Goal: Information Seeking & Learning: Learn about a topic

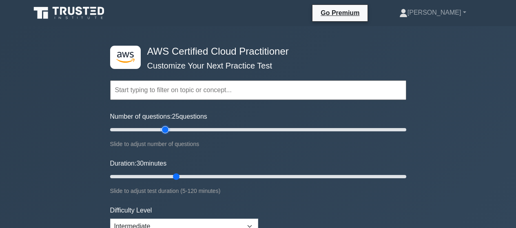
click at [167, 130] on input "Number of questions: 25 questions" at bounding box center [258, 130] width 296 height 10
click at [177, 130] on input "Number of questions: 40 questions" at bounding box center [258, 130] width 296 height 10
drag, startPoint x: 180, startPoint y: 129, endPoint x: 156, endPoint y: 129, distance: 23.7
type input "35"
click at [156, 129] on input "Number of questions: 35 questions" at bounding box center [258, 130] width 296 height 10
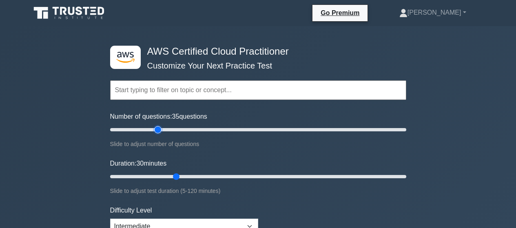
click at [157, 129] on input "Number of questions: 35 questions" at bounding box center [258, 130] width 296 height 10
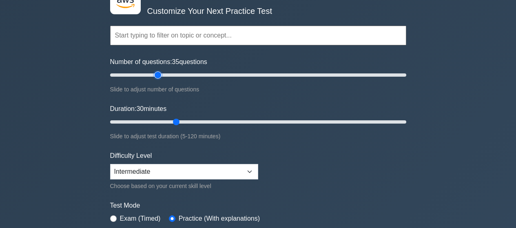
scroll to position [72, 0]
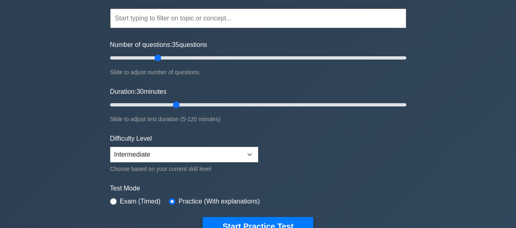
click at [122, 199] on label "Exam (Timed)" at bounding box center [140, 202] width 41 height 10
click at [253, 185] on label "Test Mode" at bounding box center [258, 189] width 296 height 10
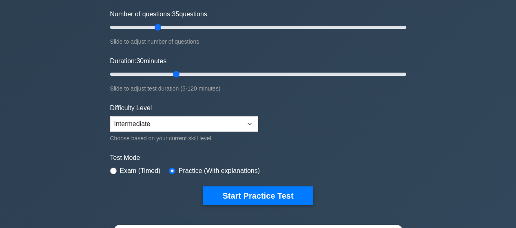
scroll to position [119, 0]
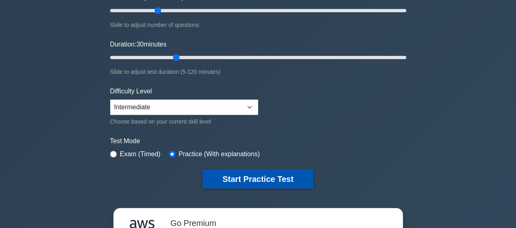
click at [249, 178] on button "Start Practice Test" at bounding box center [258, 179] width 110 height 19
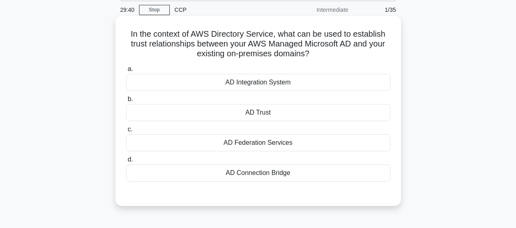
scroll to position [18, 0]
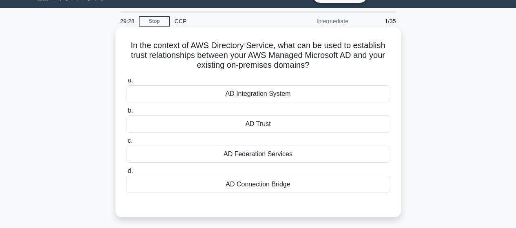
click at [258, 126] on div "AD Trust" at bounding box center [258, 124] width 265 height 17
click at [126, 113] on input "b. AD Trust" at bounding box center [126, 110] width 0 height 5
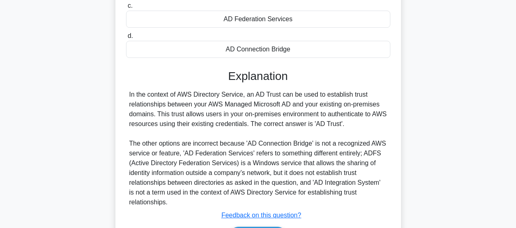
scroll to position [213, 0]
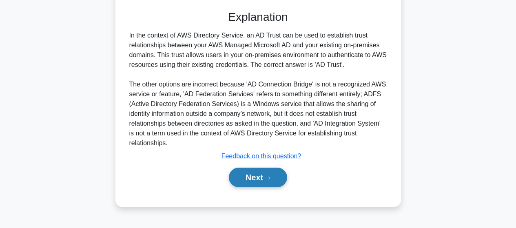
click at [245, 178] on button "Next" at bounding box center [258, 178] width 58 height 20
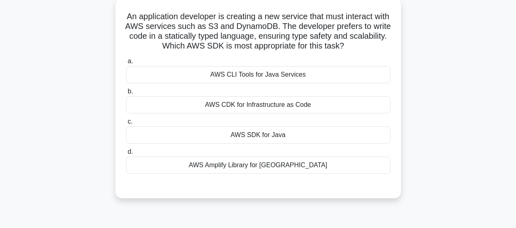
scroll to position [30, 0]
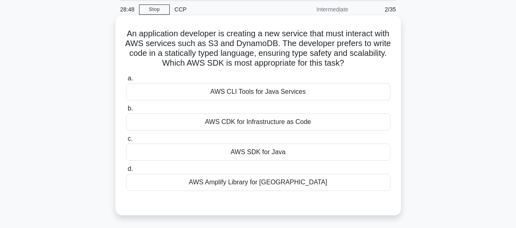
click at [268, 123] on div "AWS CDK for Infrastructure as Code" at bounding box center [258, 121] width 265 height 17
click at [126, 111] on input "b. AWS CDK for Infrastructure as Code" at bounding box center [126, 108] width 0 height 5
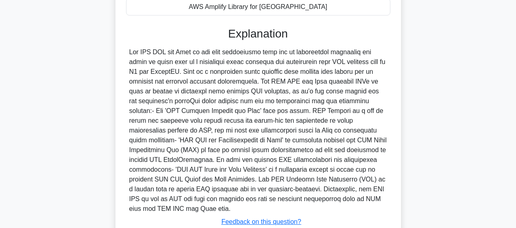
scroll to position [267, 0]
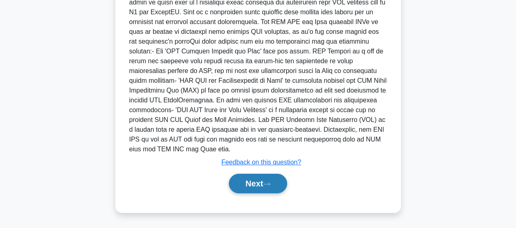
click at [262, 187] on button "Next" at bounding box center [258, 184] width 58 height 20
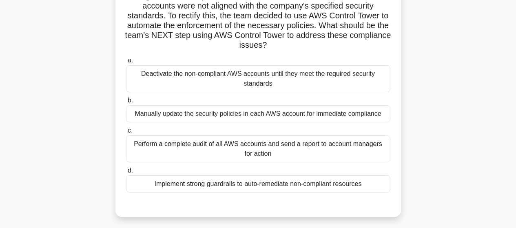
scroll to position [87, 0]
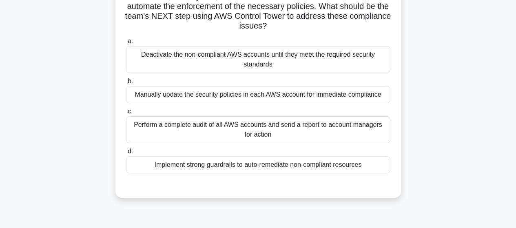
click at [272, 96] on div "Manually update the security policies in each AWS account for immediate complia…" at bounding box center [258, 94] width 265 height 17
click at [126, 84] on input "b. Manually update the security policies in each AWS account for immediate comp…" at bounding box center [126, 81] width 0 height 5
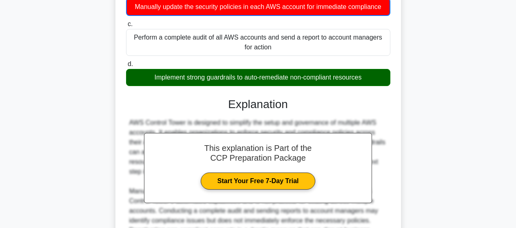
scroll to position [276, 0]
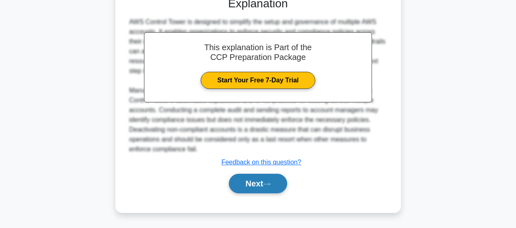
click at [265, 185] on button "Next" at bounding box center [258, 184] width 58 height 20
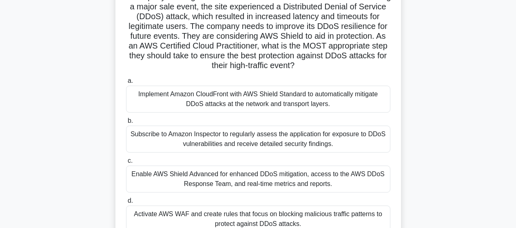
scroll to position [50, 0]
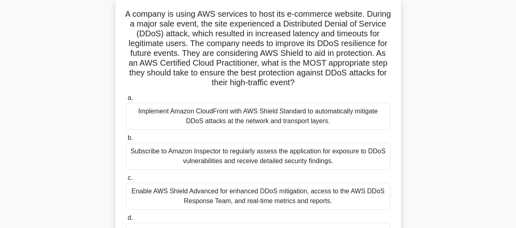
click at [325, 119] on div "Implement Amazon CloudFront with AWS Shield Standard to automatically mitigate …" at bounding box center [258, 116] width 265 height 27
click at [126, 101] on input "a. Implement Amazon CloudFront with AWS Shield Standard to automatically mitiga…" at bounding box center [126, 98] width 0 height 5
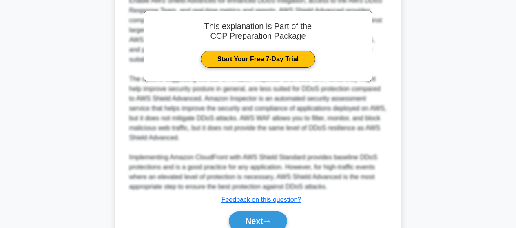
scroll to position [374, 0]
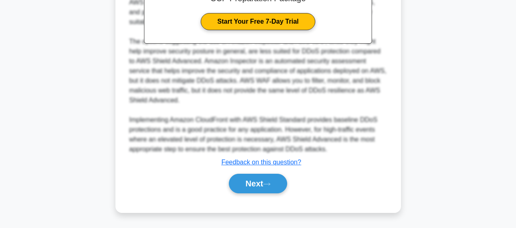
click at [272, 194] on div "Next" at bounding box center [258, 184] width 265 height 26
click at [254, 178] on button "Next" at bounding box center [258, 184] width 58 height 20
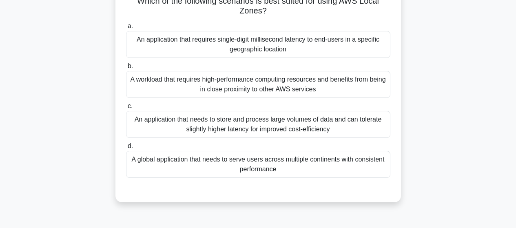
scroll to position [49, 0]
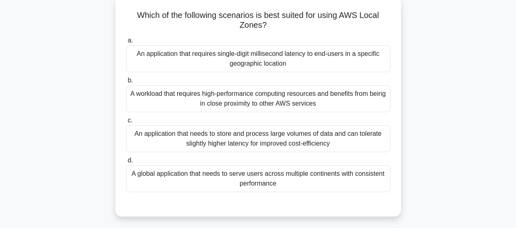
click at [257, 64] on div "An application that requires single-digit millisecond latency to end-users in a…" at bounding box center [258, 58] width 265 height 27
click at [126, 43] on input "a. An application that requires single-digit millisecond latency to end-users i…" at bounding box center [126, 40] width 0 height 5
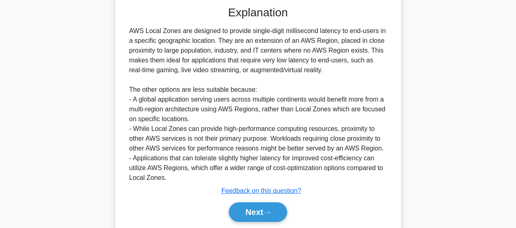
scroll to position [276, 0]
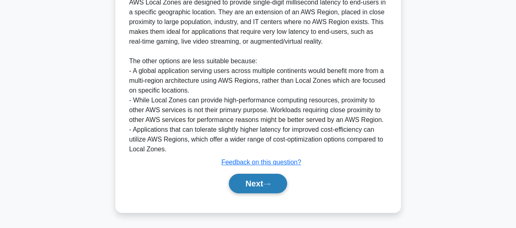
click at [262, 184] on button "Next" at bounding box center [258, 184] width 58 height 20
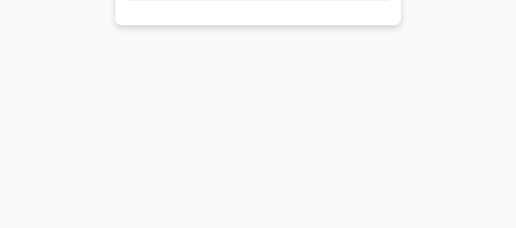
scroll to position [0, 0]
